Goal: Obtain resource: Obtain resource

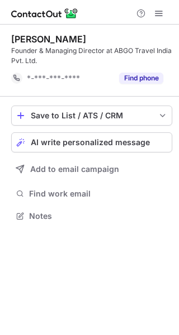
scroll to position [208, 179]
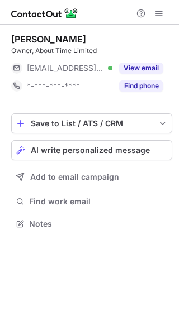
scroll to position [216, 179]
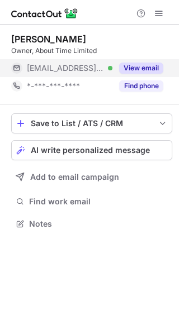
click at [156, 68] on button "View email" at bounding box center [141, 68] width 44 height 11
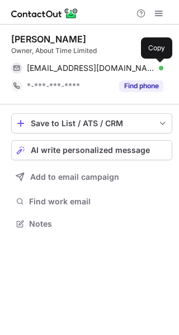
click at [158, 68] on span at bounding box center [157, 68] width 9 height 9
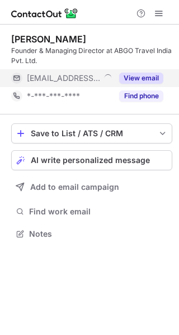
scroll to position [226, 179]
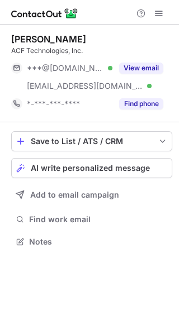
scroll to position [234, 179]
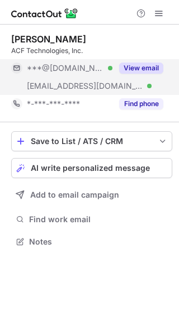
click at [137, 70] on button "View email" at bounding box center [141, 68] width 44 height 11
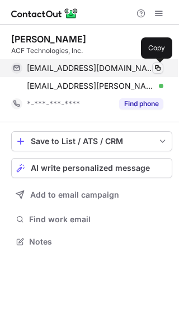
click at [159, 73] on button at bounding box center [157, 68] width 11 height 11
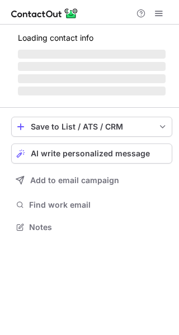
scroll to position [216, 179]
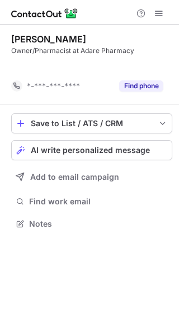
scroll to position [198, 179]
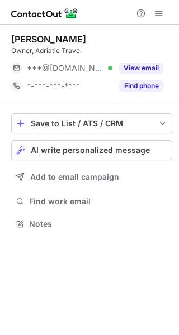
scroll to position [216, 179]
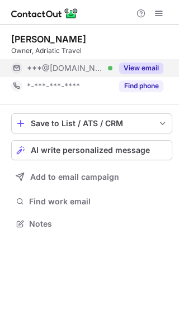
click at [152, 66] on button "View email" at bounding box center [141, 68] width 44 height 11
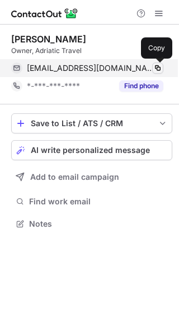
click at [153, 66] on span at bounding box center [157, 68] width 9 height 9
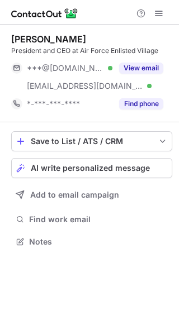
scroll to position [234, 179]
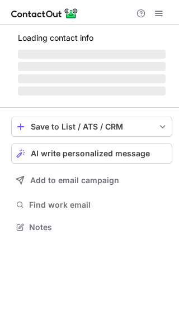
scroll to position [234, 179]
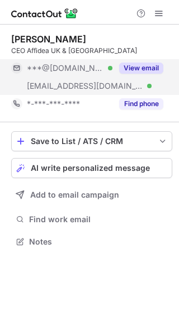
click at [137, 66] on button "View email" at bounding box center [141, 68] width 44 height 11
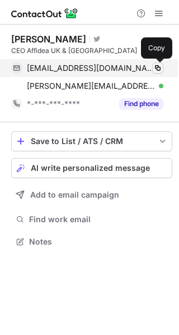
click at [157, 68] on span at bounding box center [157, 68] width 9 height 9
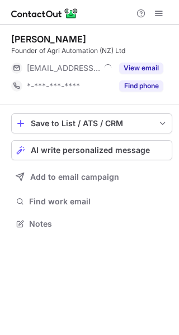
scroll to position [216, 179]
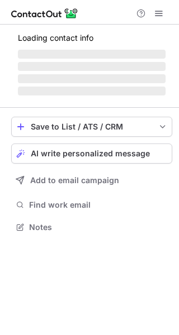
scroll to position [216, 179]
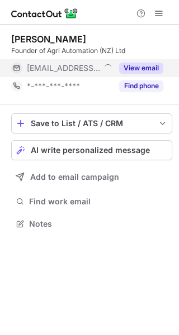
click at [157, 66] on button "View email" at bounding box center [141, 68] width 44 height 11
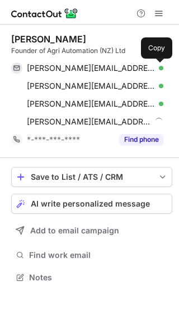
click at [157, 65] on span at bounding box center [157, 68] width 9 height 9
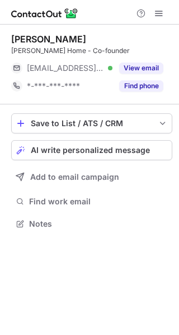
scroll to position [216, 179]
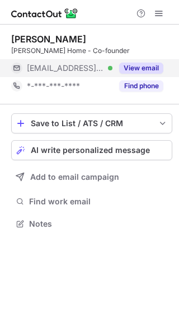
click at [147, 69] on button "View email" at bounding box center [141, 68] width 44 height 11
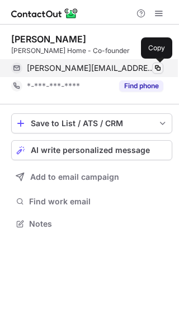
click at [160, 66] on span at bounding box center [157, 68] width 9 height 9
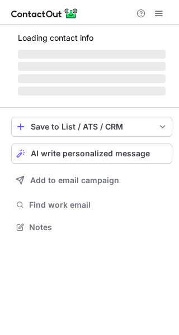
scroll to position [234, 179]
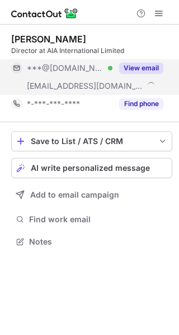
click at [143, 66] on button "View email" at bounding box center [141, 68] width 44 height 11
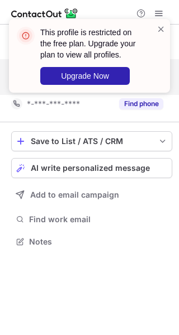
drag, startPoint x: 164, startPoint y: 30, endPoint x: 165, endPoint y: 47, distance: 17.4
click at [163, 30] on span at bounding box center [160, 28] width 9 height 11
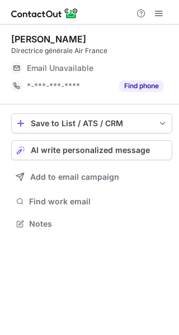
scroll to position [216, 179]
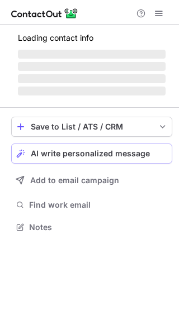
scroll to position [216, 179]
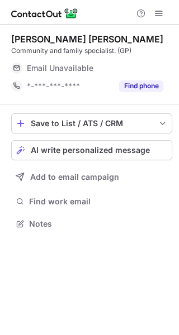
scroll to position [216, 179]
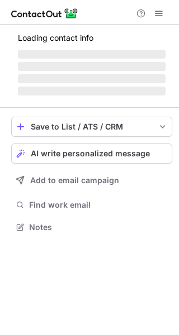
scroll to position [216, 179]
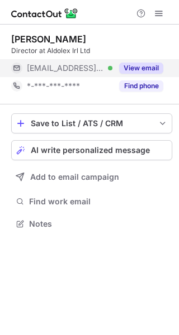
click at [146, 60] on div "View email" at bounding box center [137, 68] width 51 height 18
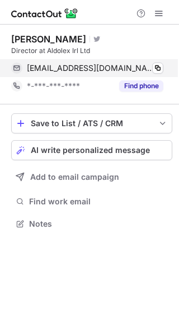
click at [163, 72] on div "dobrien@aldolex.ie Verified Copy" at bounding box center [87, 68] width 152 height 18
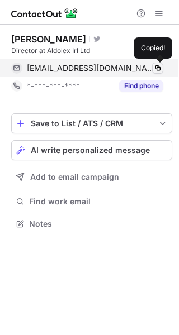
click at [158, 66] on span at bounding box center [157, 68] width 9 height 9
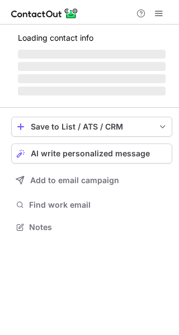
scroll to position [216, 179]
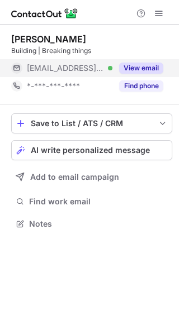
drag, startPoint x: 148, startPoint y: 49, endPoint x: 150, endPoint y: 65, distance: 15.8
click at [150, 65] on button "View email" at bounding box center [141, 68] width 44 height 11
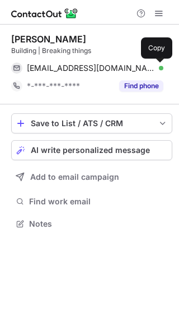
click at [156, 65] on span at bounding box center [157, 68] width 9 height 9
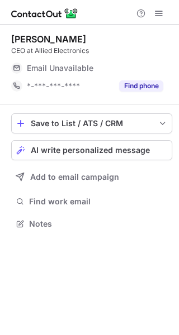
scroll to position [216, 179]
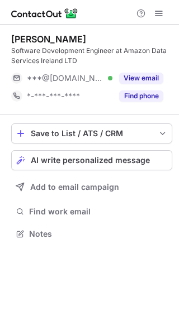
scroll to position [226, 179]
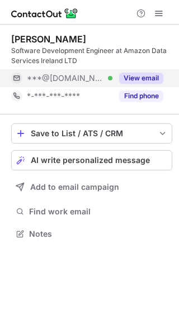
click at [143, 73] on button "View email" at bounding box center [141, 78] width 44 height 11
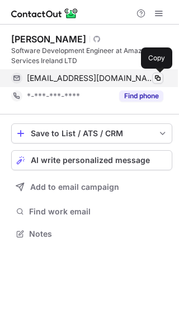
click at [154, 80] on span at bounding box center [157, 78] width 9 height 9
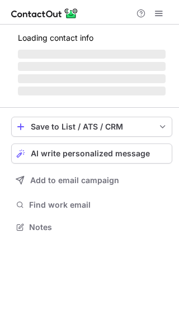
scroll to position [216, 179]
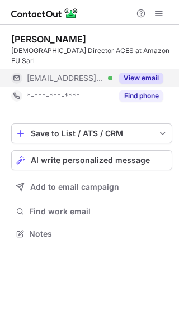
click at [144, 73] on button "View email" at bounding box center [141, 78] width 44 height 11
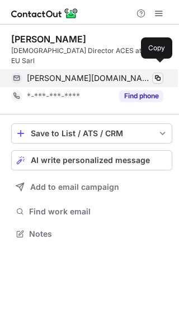
click at [154, 74] on span at bounding box center [157, 78] width 9 height 9
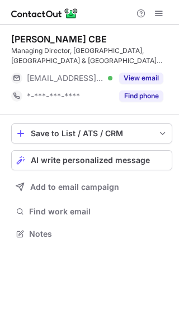
scroll to position [226, 179]
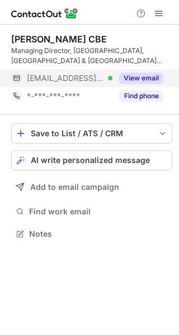
click at [144, 73] on button "View email" at bounding box center [141, 78] width 44 height 11
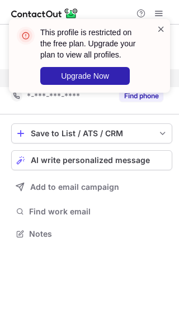
click at [162, 28] on span at bounding box center [160, 28] width 9 height 11
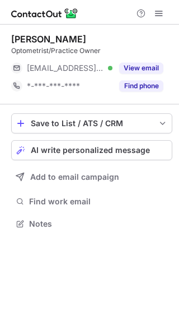
scroll to position [216, 179]
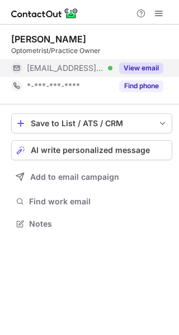
click at [138, 74] on div "View email" at bounding box center [137, 68] width 51 height 18
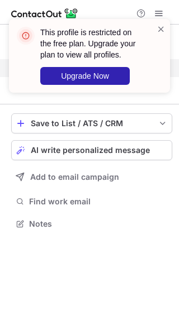
click at [153, 68] on div "This profile is restricted on the free plan. Upgrade your plan to view all prof…" at bounding box center [89, 60] width 179 height 105
